Goal: Communication & Community: Answer question/provide support

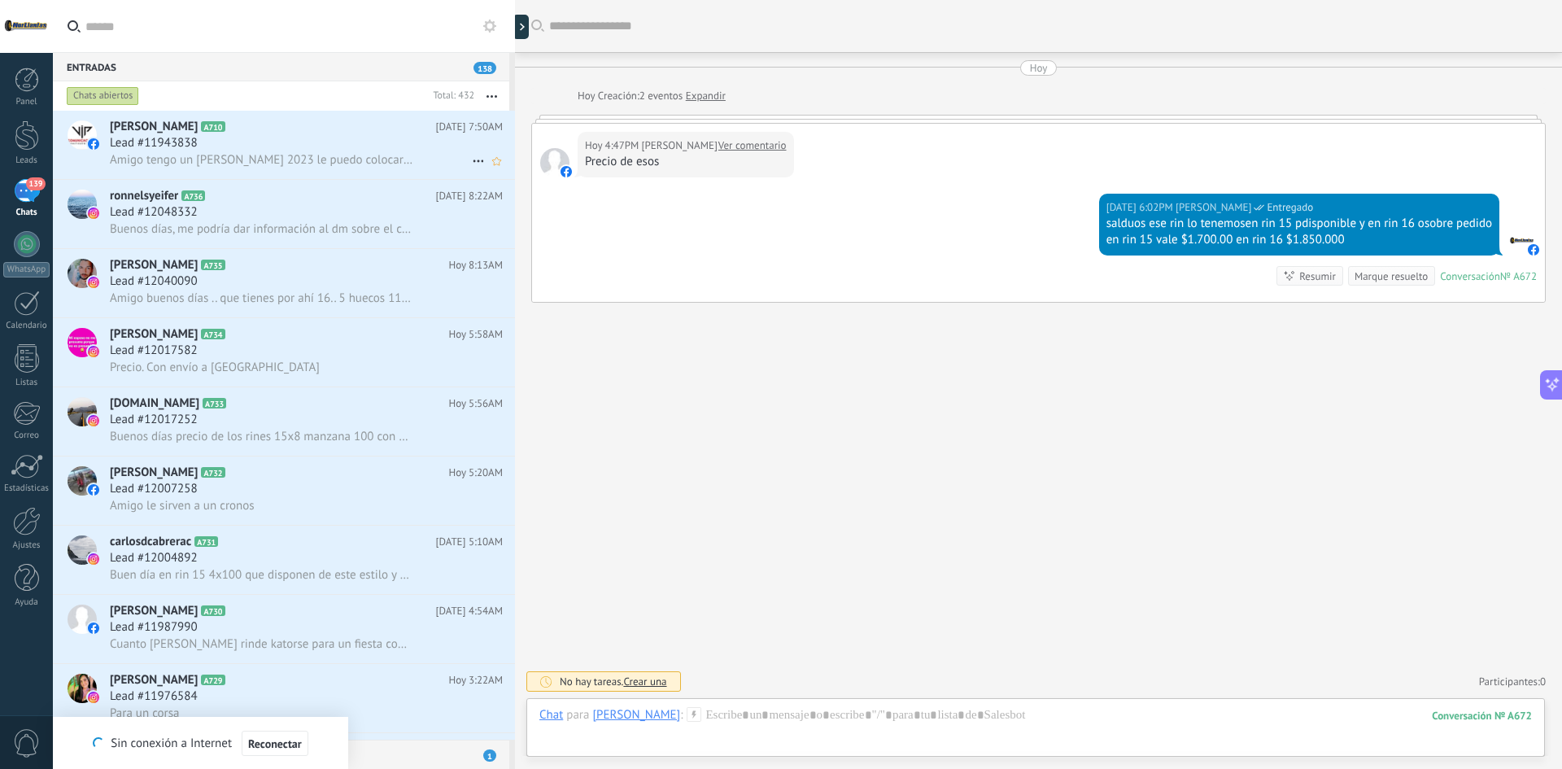
click at [270, 164] on span "Amigo tengo un [PERSON_NAME] 2023 le puedo colocar rin 17" at bounding box center [262, 159] width 304 height 15
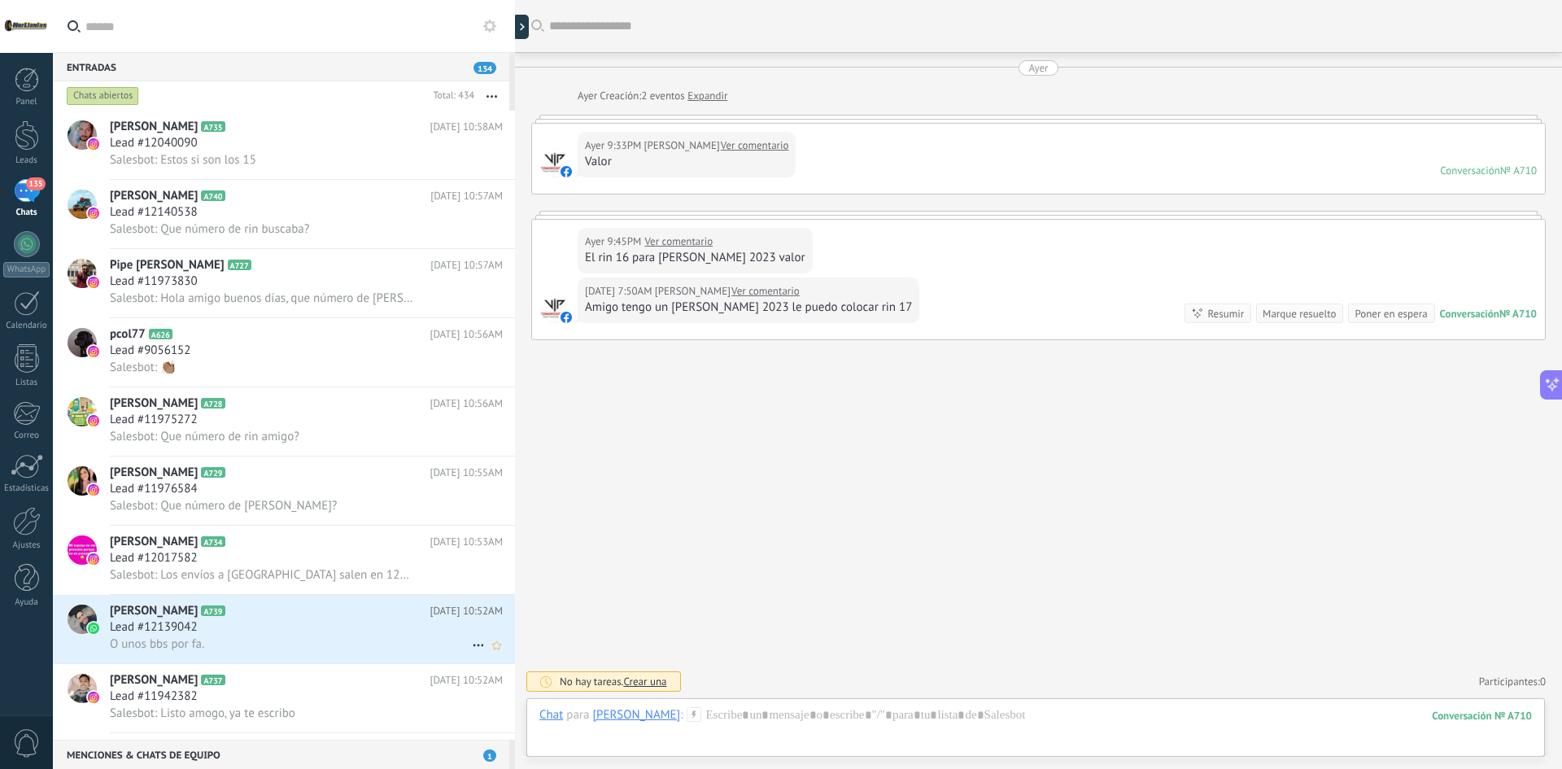
click at [286, 646] on div "O unos bbs por fa." at bounding box center [306, 643] width 393 height 17
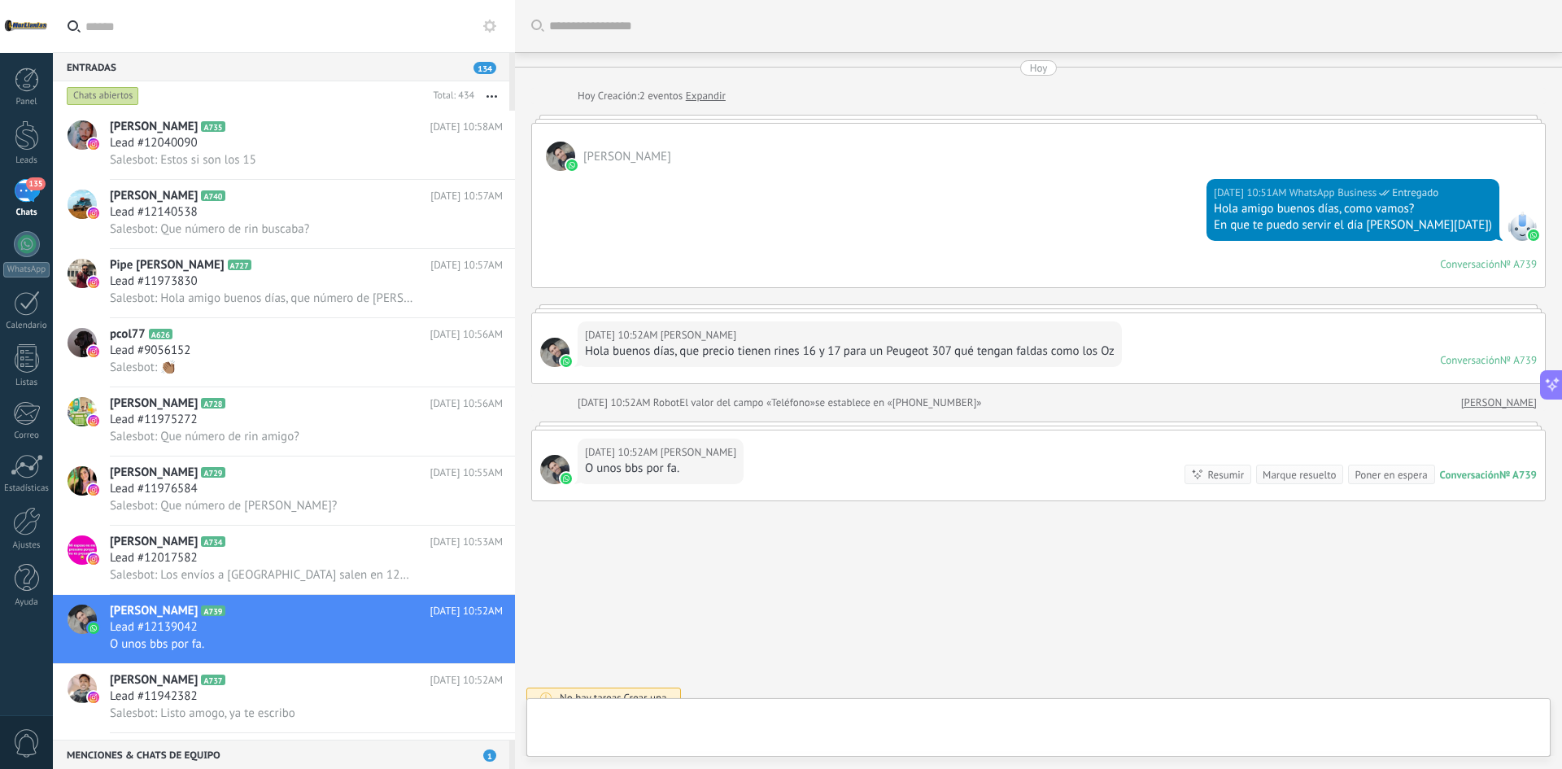
scroll to position [16, 0]
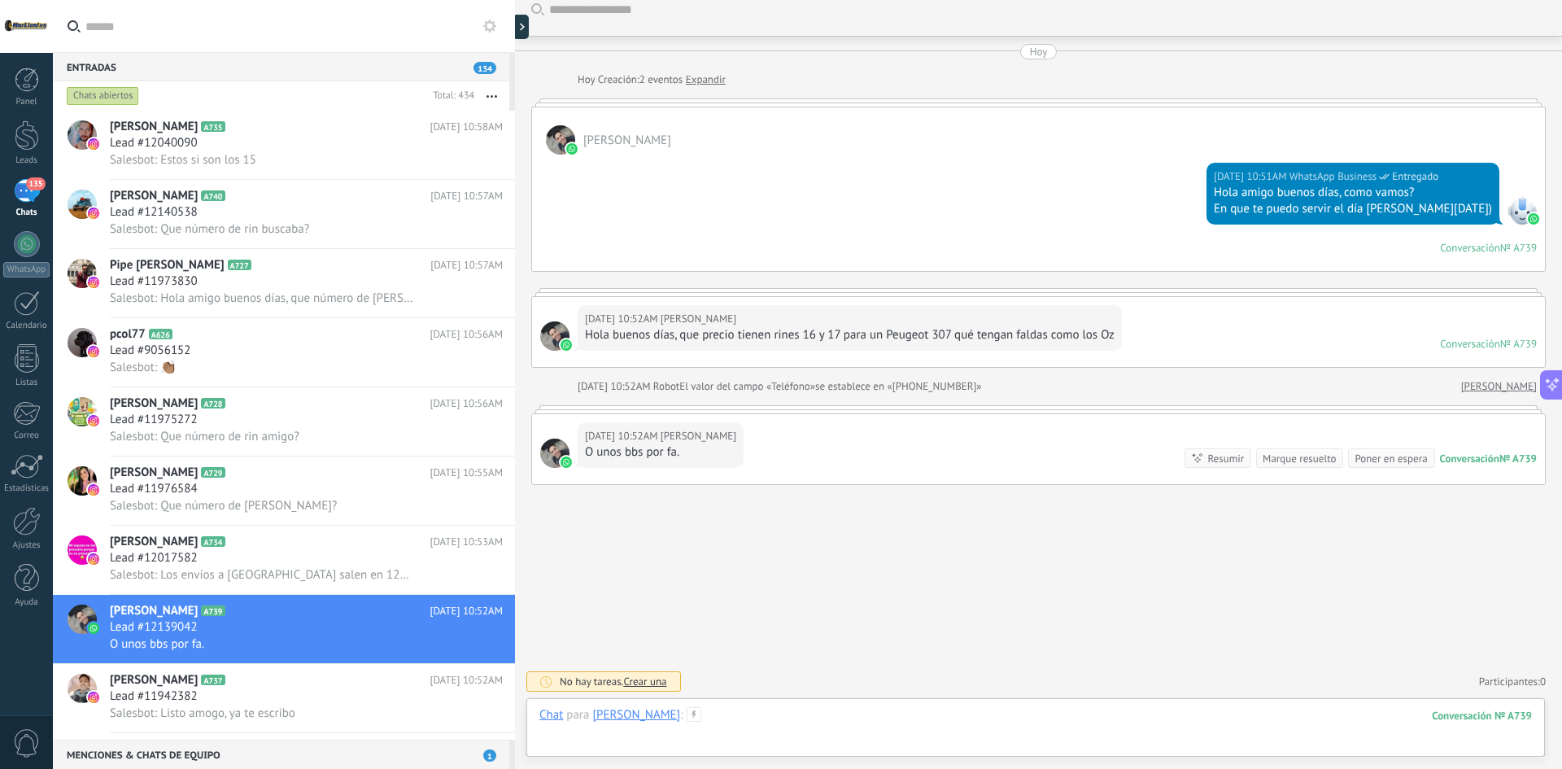
click at [842, 719] on div at bounding box center [1035, 731] width 993 height 49
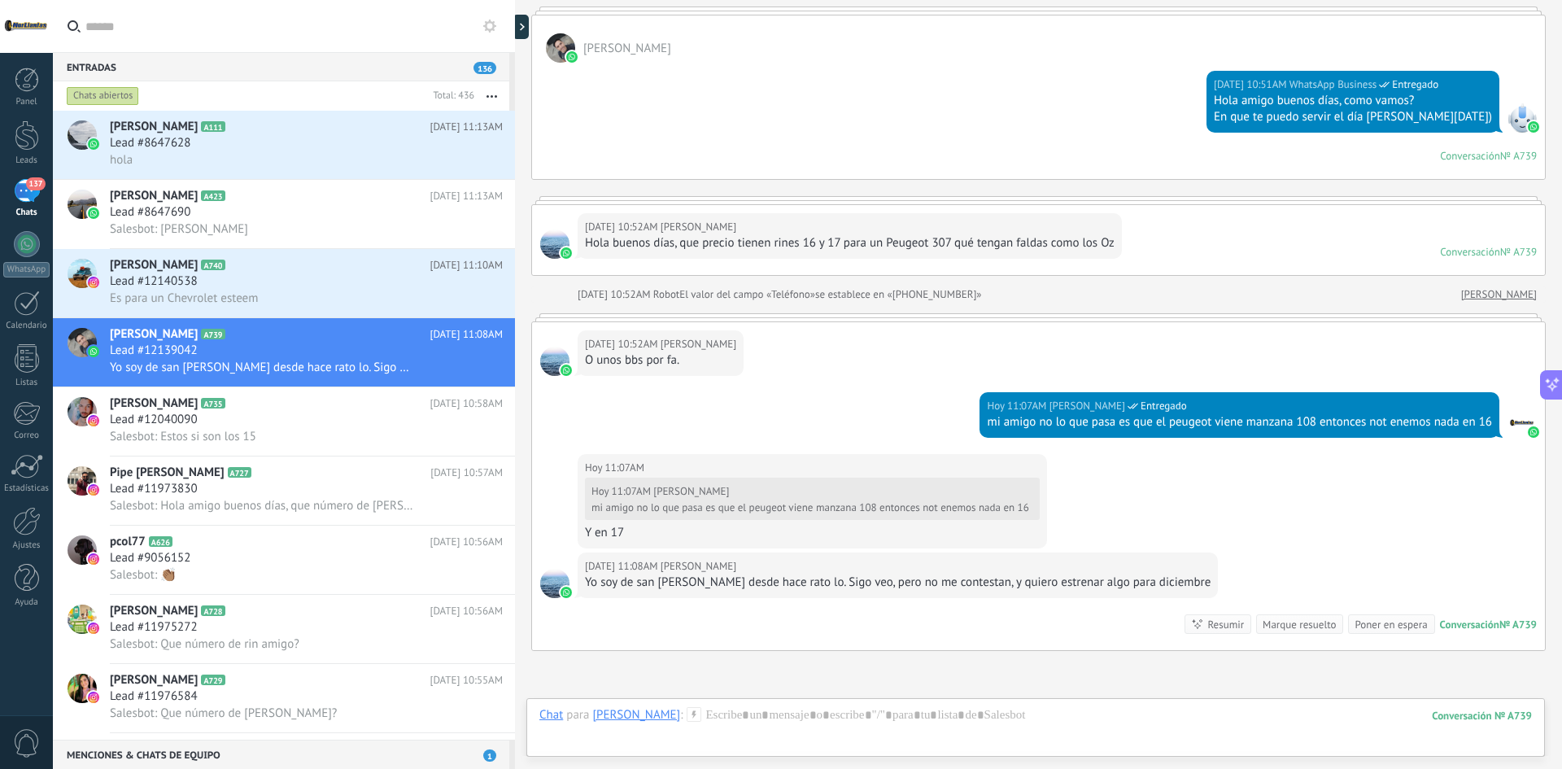
scroll to position [238, 0]
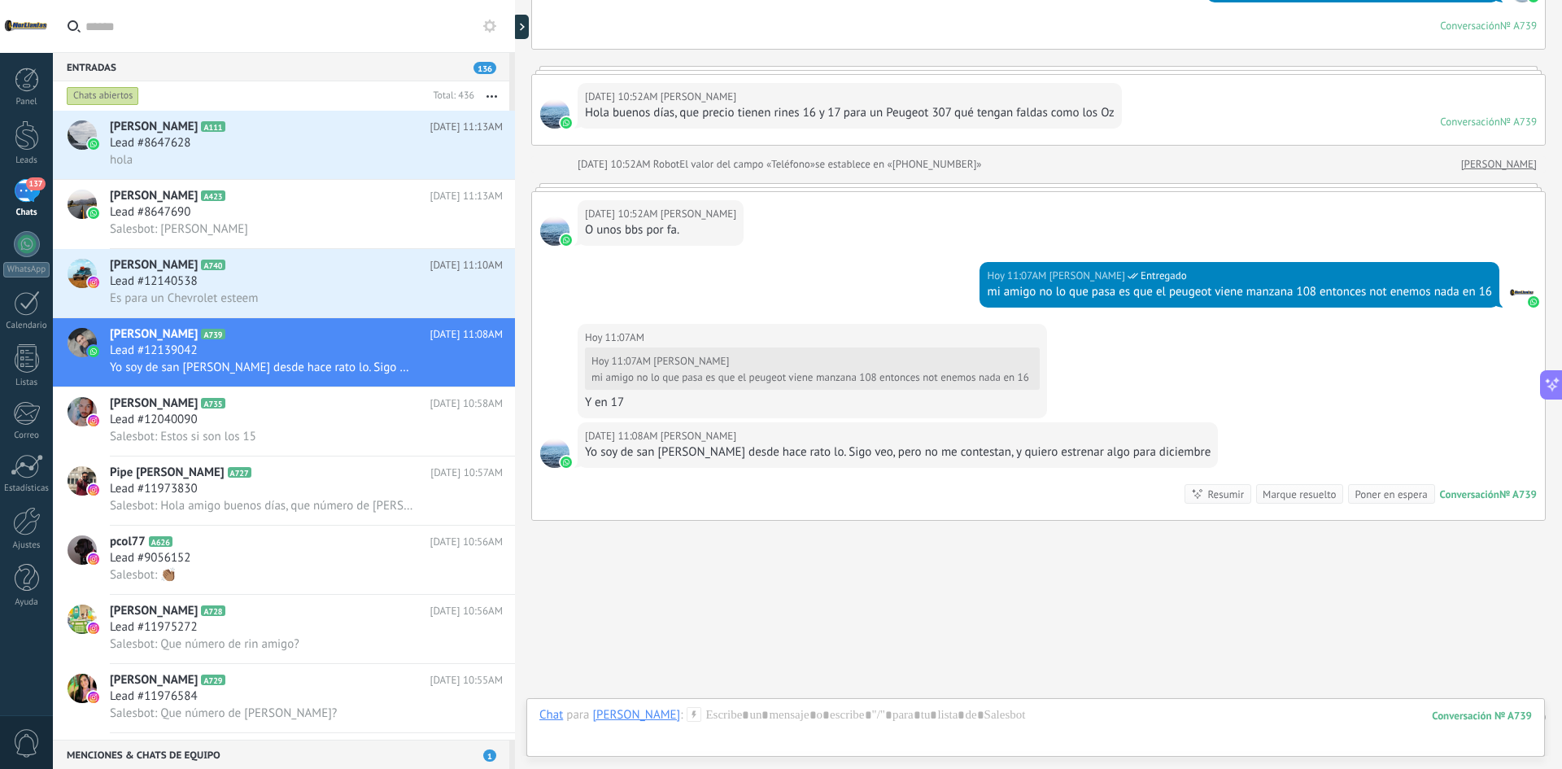
click at [667, 507] on div "Buscar Carga más [DATE] [DATE] Creación: 2 eventos Expandir [PERSON_NAME][DATE]…" at bounding box center [1038, 283] width 1047 height 1043
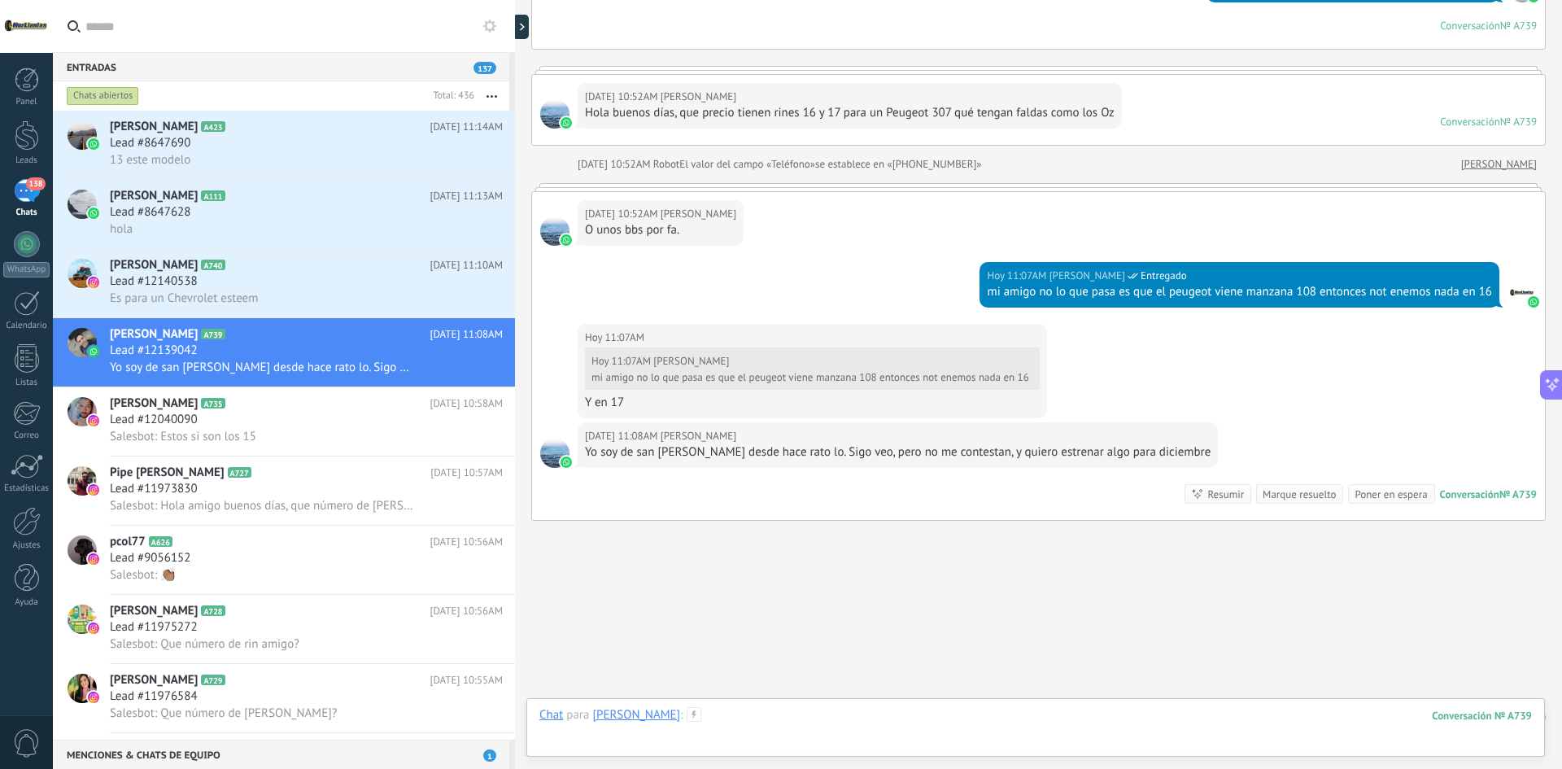
click at [861, 722] on div at bounding box center [1035, 731] width 993 height 49
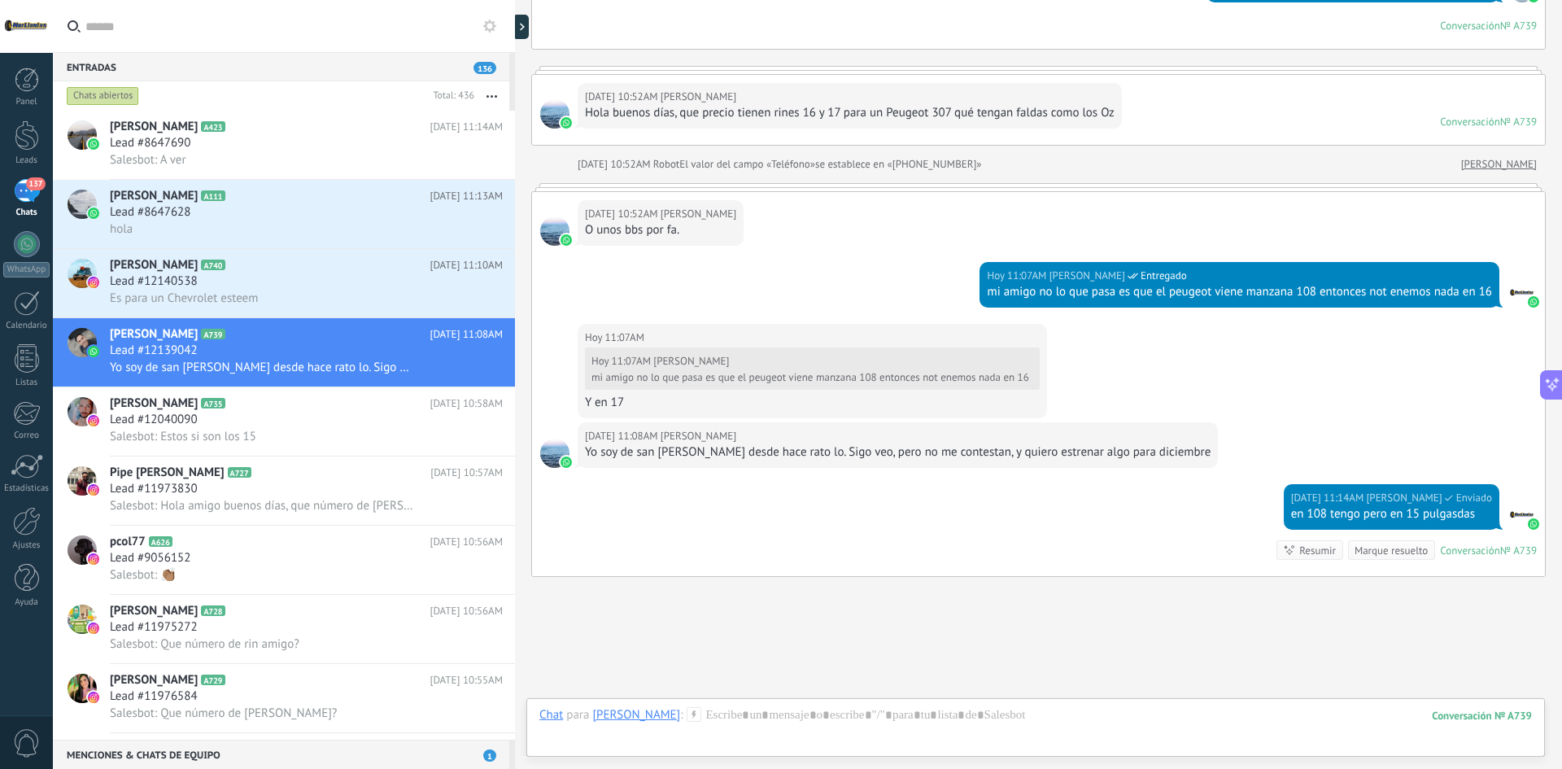
scroll to position [330, 0]
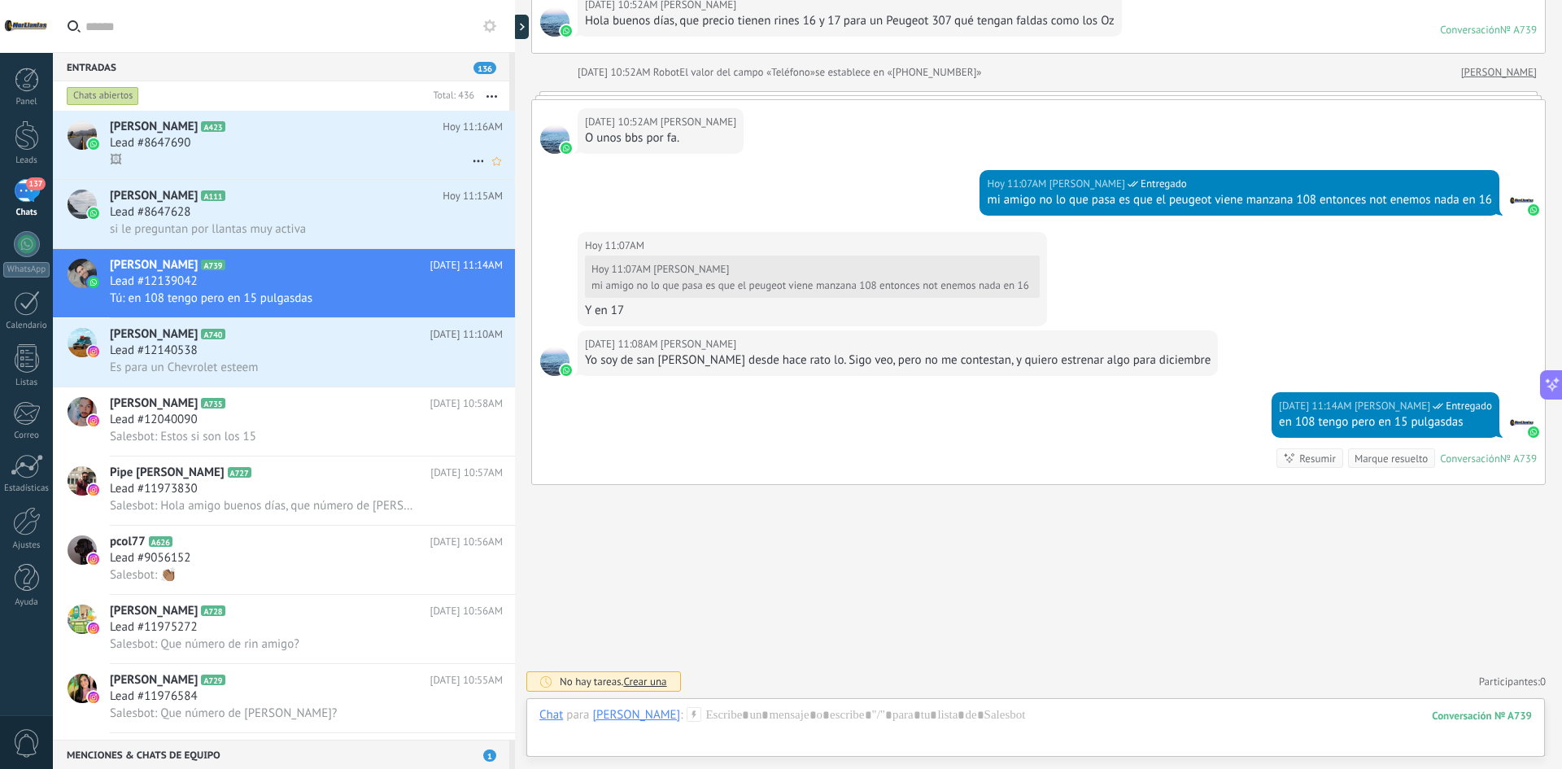
click at [183, 154] on div "🖼" at bounding box center [306, 159] width 393 height 17
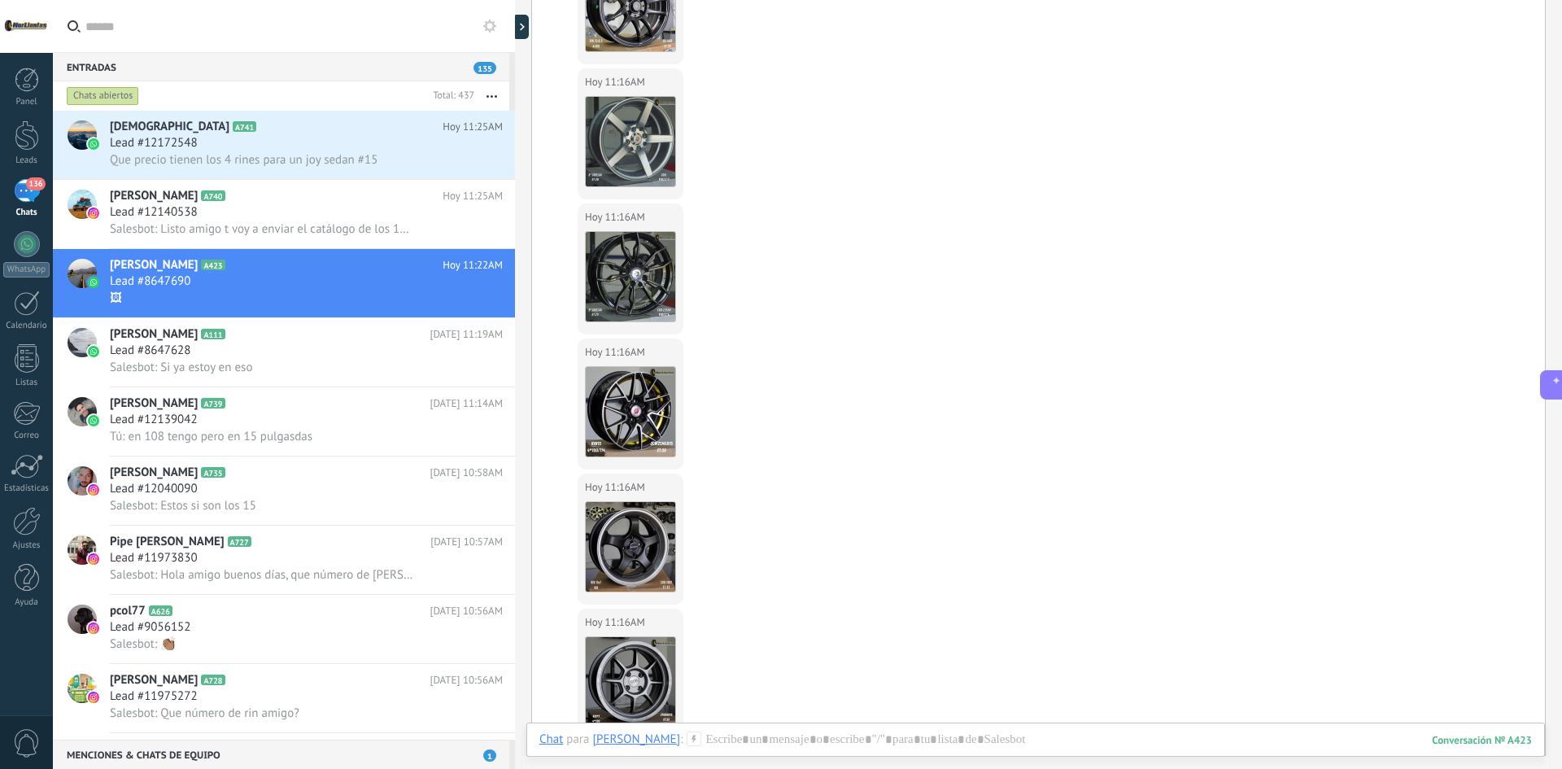
scroll to position [3301, 0]
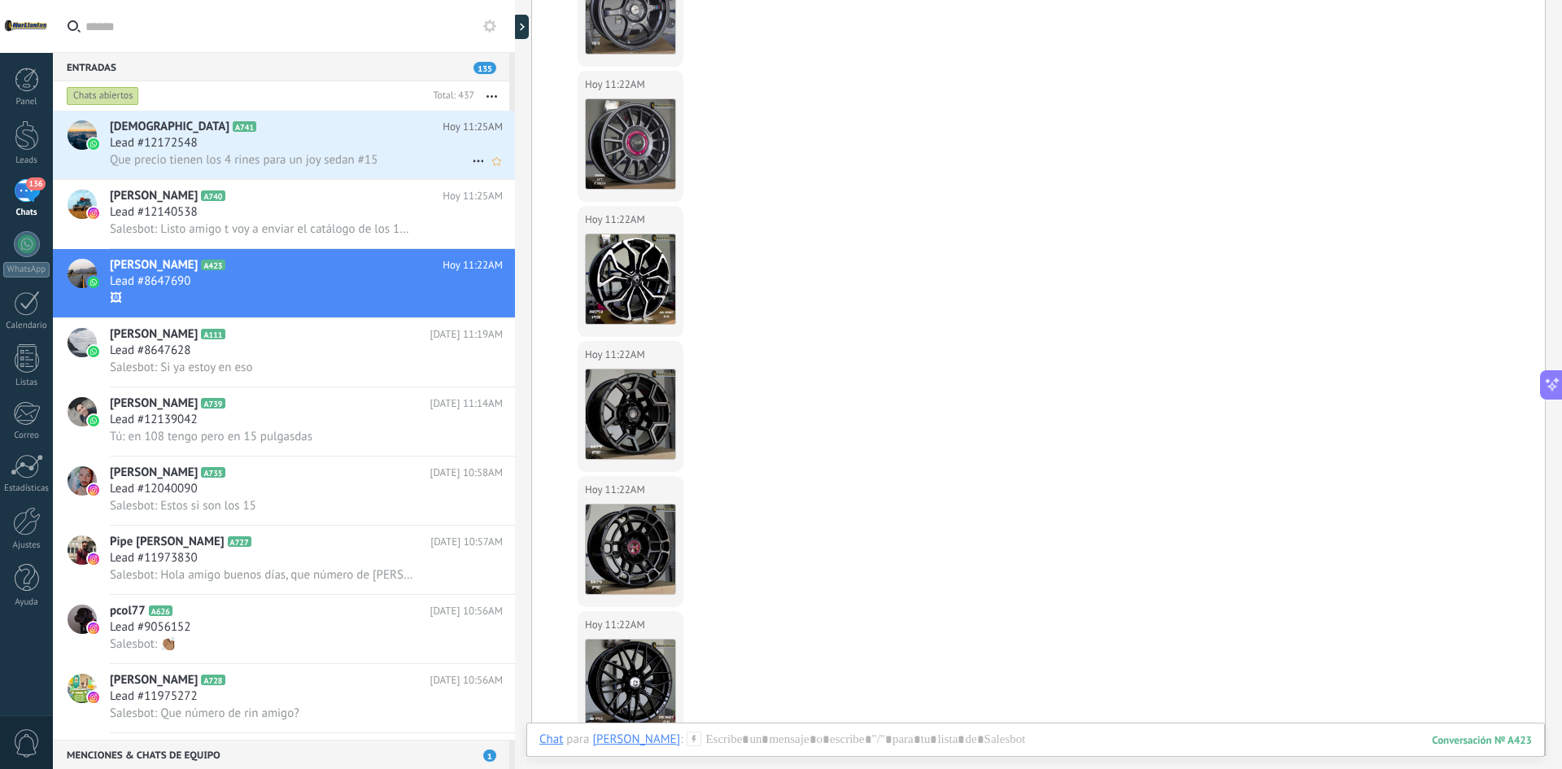
click at [293, 136] on div "Lead #12172548" at bounding box center [306, 143] width 393 height 16
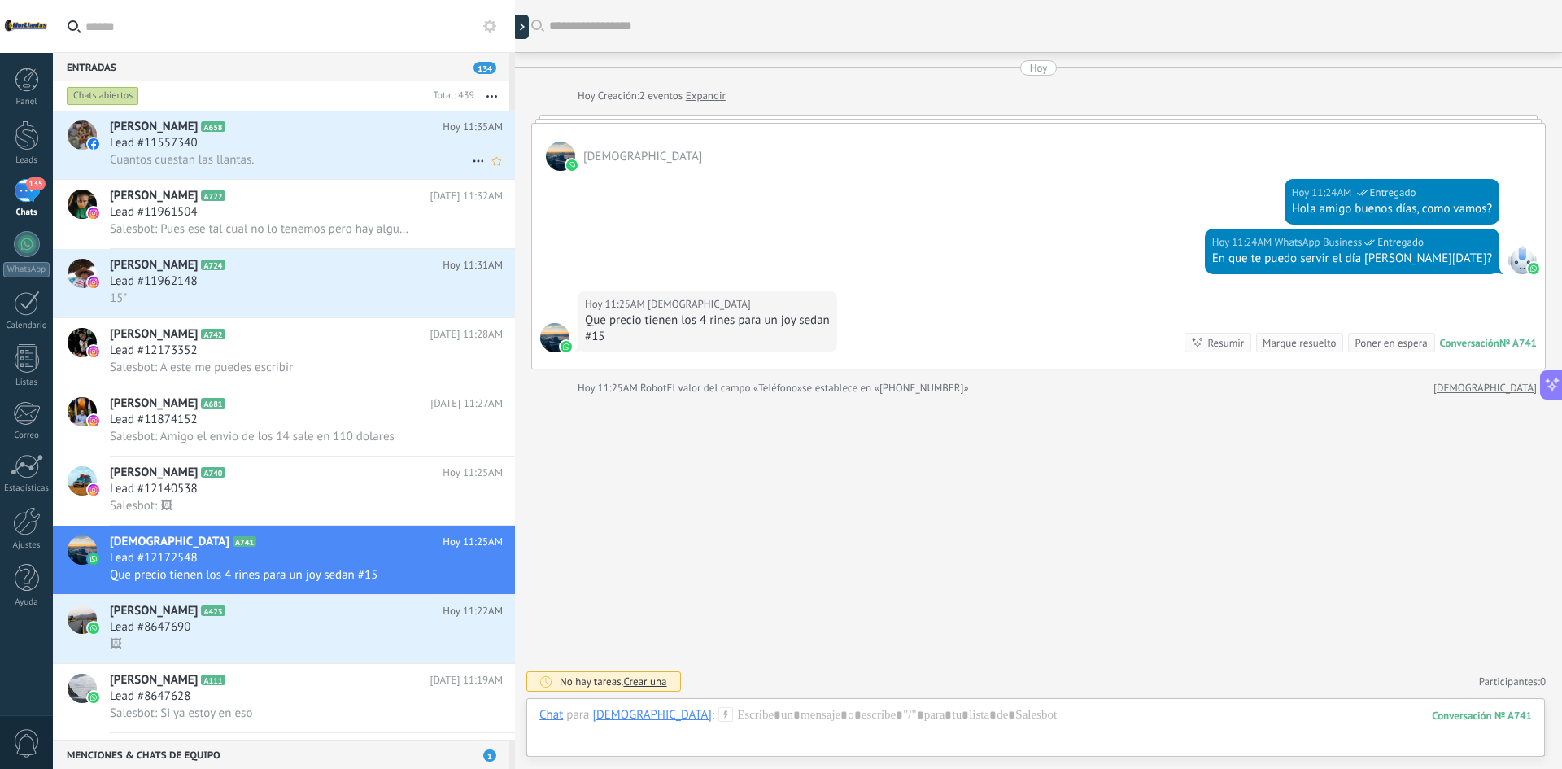
click at [325, 142] on div "Lead #11557340" at bounding box center [306, 143] width 393 height 16
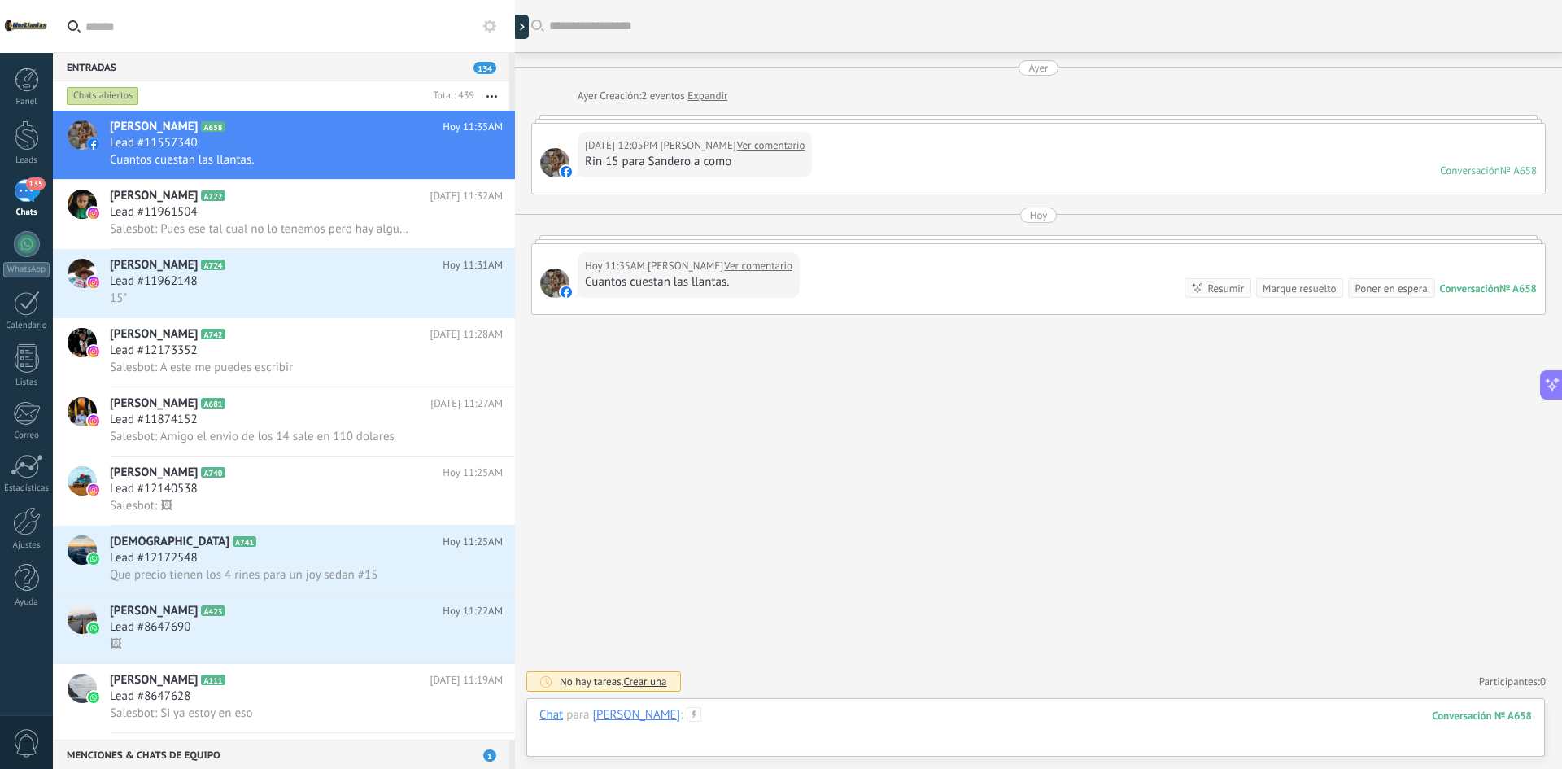
click at [836, 710] on div at bounding box center [1035, 731] width 993 height 49
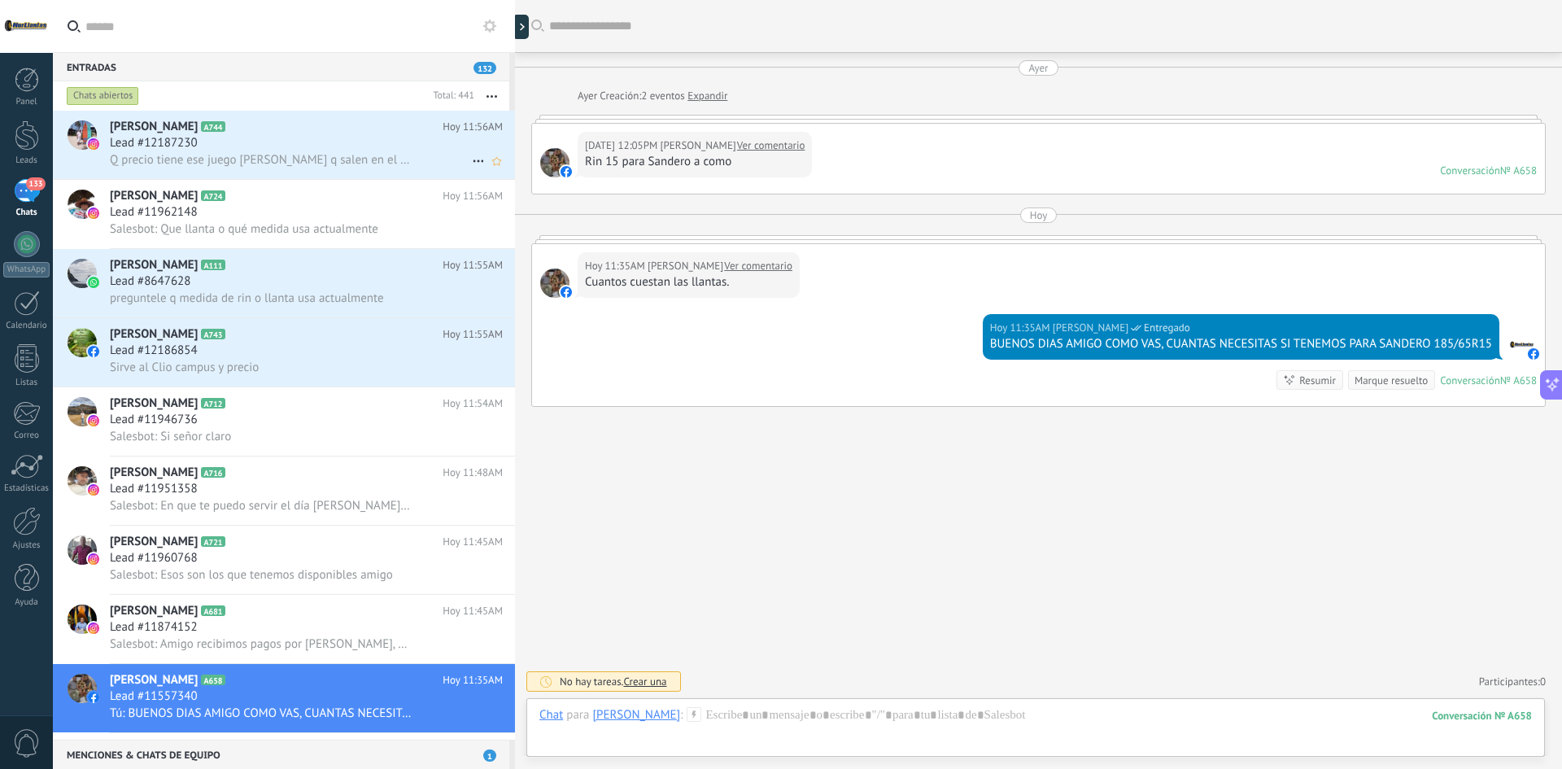
click at [365, 163] on span "Q precio tiene ese juego [PERSON_NAME] q salen en el estado" at bounding box center [262, 159] width 304 height 15
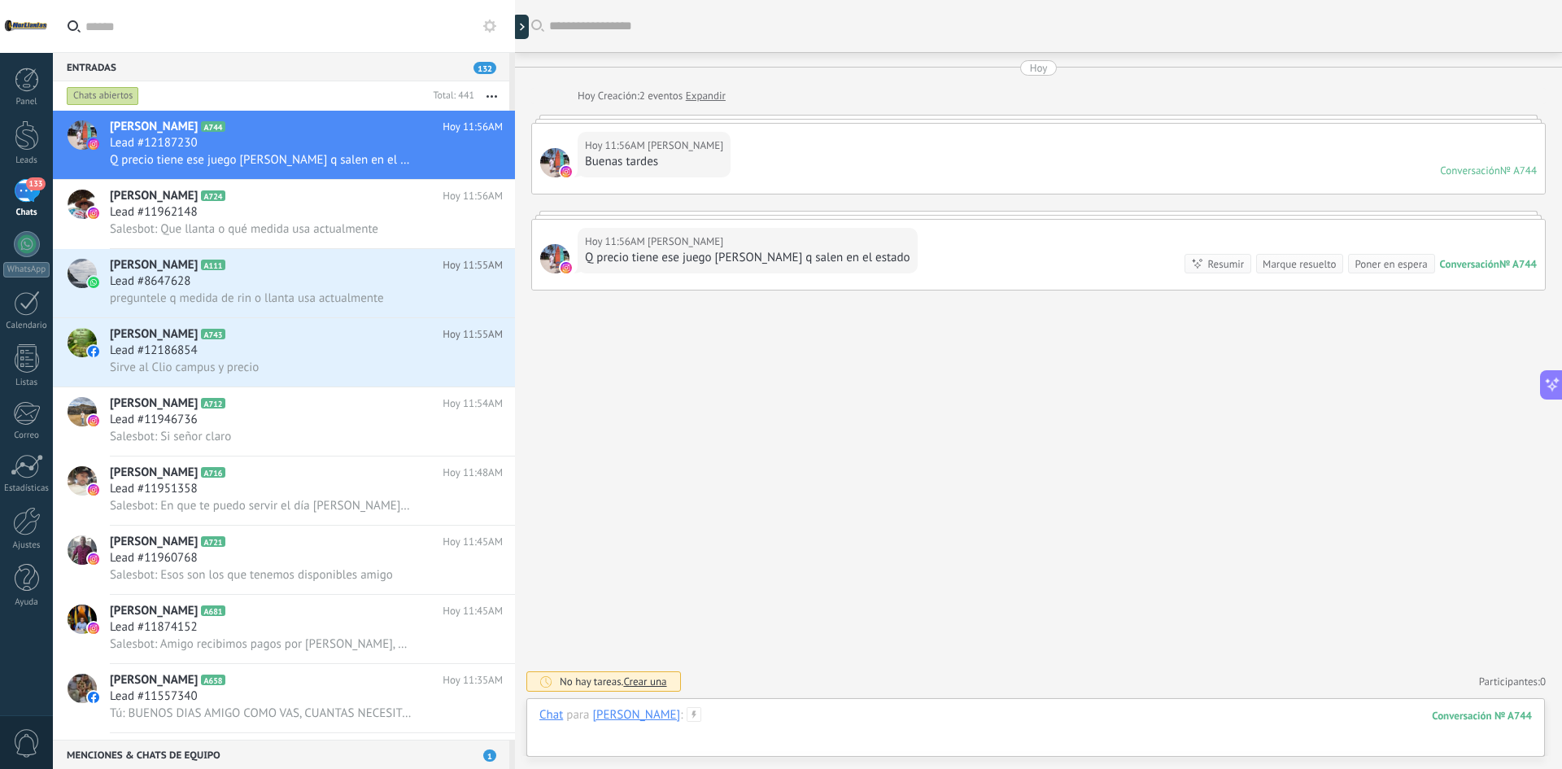
click at [807, 729] on div at bounding box center [1035, 731] width 993 height 49
